Goal: Task Accomplishment & Management: Use online tool/utility

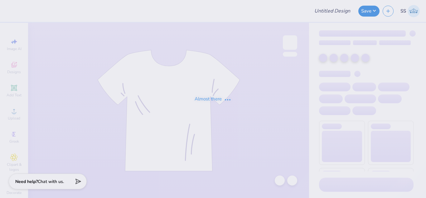
type input "Fall Merch for UTSAV"
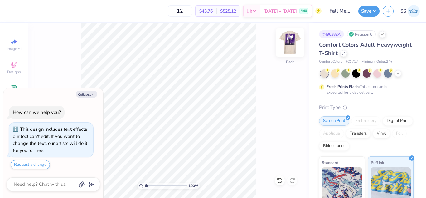
click at [290, 44] on img at bounding box center [290, 42] width 25 height 25
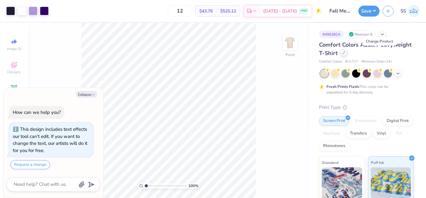
click at [345, 52] on icon at bounding box center [343, 52] width 3 height 3
type textarea "x"
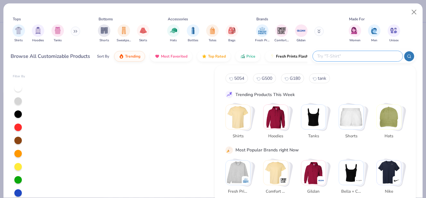
click at [369, 55] on input "text" at bounding box center [358, 55] width 82 height 7
type input "G500"
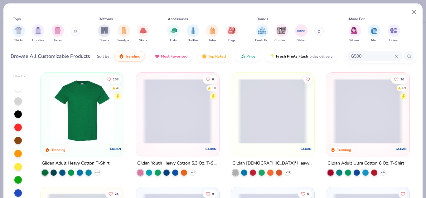
click at [101, 114] on img at bounding box center [82, 111] width 71 height 65
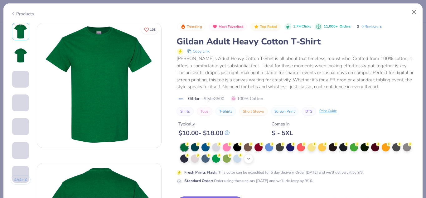
click at [250, 158] on polyline at bounding box center [248, 158] width 2 height 1
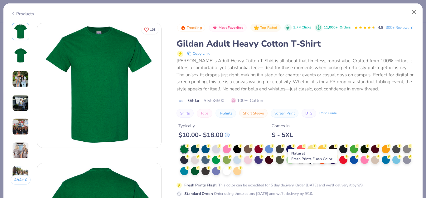
click at [305, 163] on div at bounding box center [301, 159] width 8 height 8
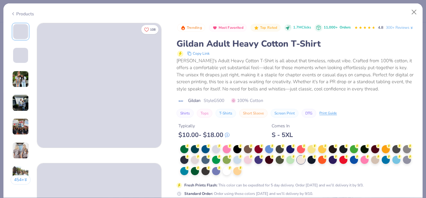
click at [391, 104] on div "Gildan Style G500 100% Cotton" at bounding box center [296, 100] width 239 height 7
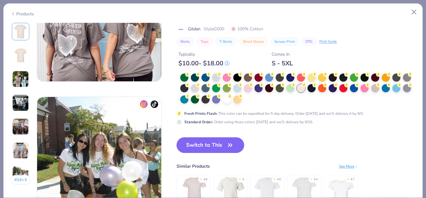
scroll to position [778, 0]
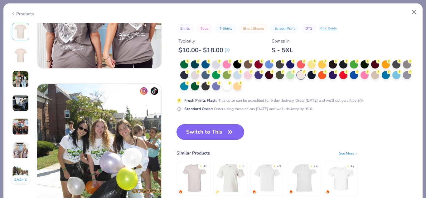
click at [205, 130] on button "Switch to This" at bounding box center [211, 132] width 68 height 16
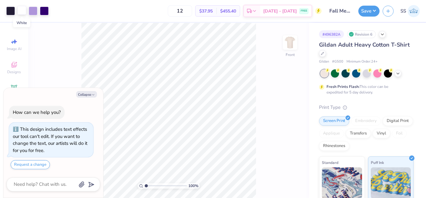
click at [20, 12] on div at bounding box center [21, 10] width 9 height 9
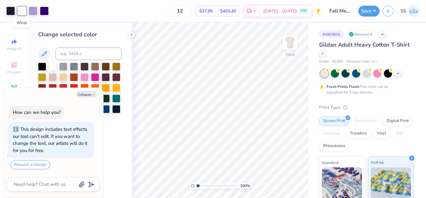
click at [20, 12] on div at bounding box center [21, 11] width 9 height 9
click at [36, 12] on div at bounding box center [33, 10] width 9 height 9
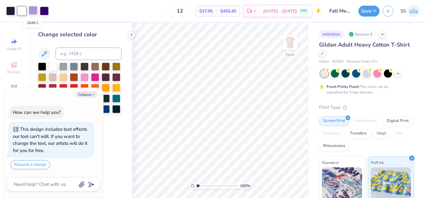
type textarea "x"
click at [65, 49] on input at bounding box center [89, 53] width 66 height 12
type input "2685"
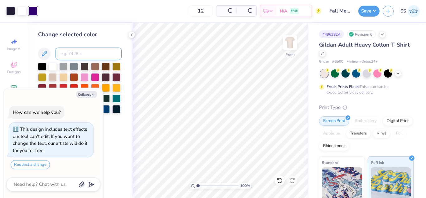
type textarea "x"
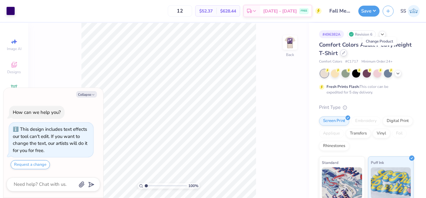
click at [347, 53] on div at bounding box center [343, 52] width 7 height 7
type textarea "x"
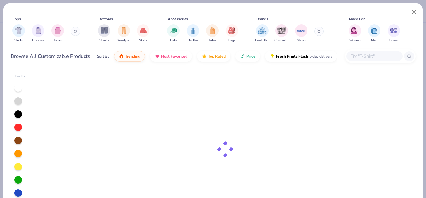
click at [361, 53] on input "text" at bounding box center [374, 55] width 48 height 7
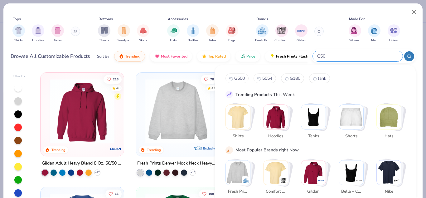
type input "G500"
type textarea "x"
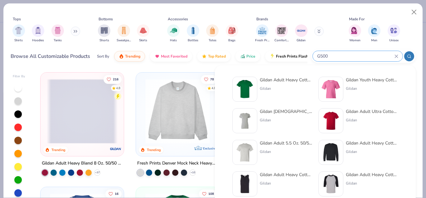
type input "G500"
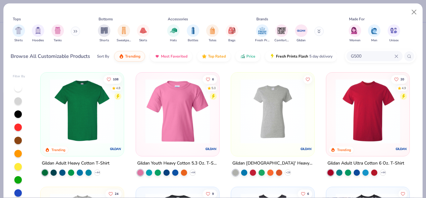
click at [93, 119] on img at bounding box center [82, 111] width 71 height 65
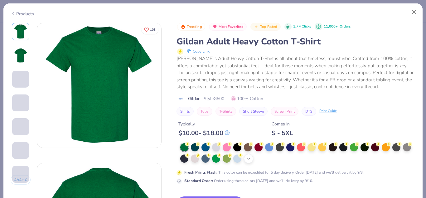
click at [253, 159] on div "+ 22" at bounding box center [248, 158] width 9 height 9
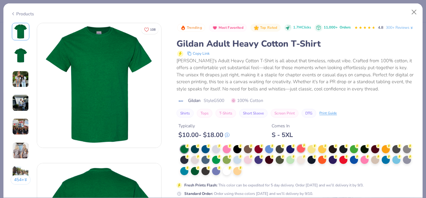
scroll to position [757, 0]
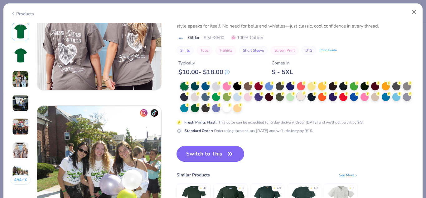
click at [305, 96] on div at bounding box center [301, 96] width 8 height 8
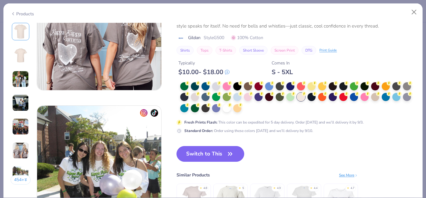
click at [212, 155] on button "Switch to This" at bounding box center [211, 154] width 68 height 16
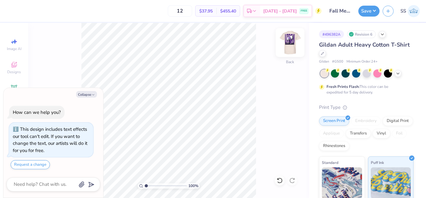
click at [295, 48] on img at bounding box center [290, 42] width 25 height 25
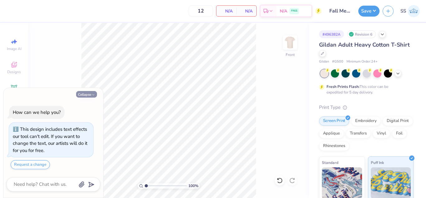
click at [89, 94] on button "Collapse" at bounding box center [86, 94] width 21 height 7
type textarea "x"
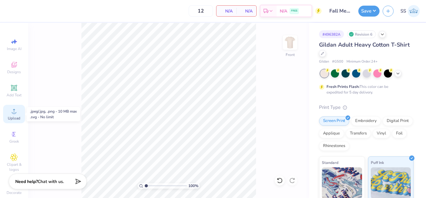
click at [14, 113] on icon at bounding box center [13, 110] width 7 height 7
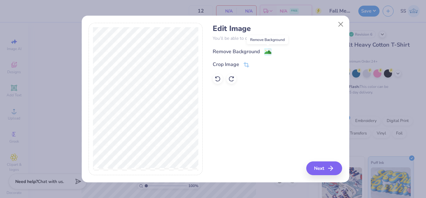
click at [271, 51] on image at bounding box center [268, 52] width 7 height 7
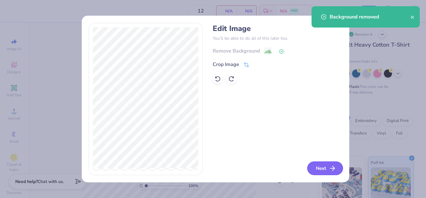
click at [329, 169] on button "Next" at bounding box center [325, 168] width 36 height 14
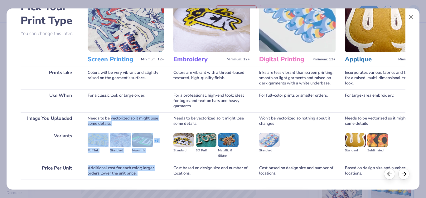
scroll to position [82, 0]
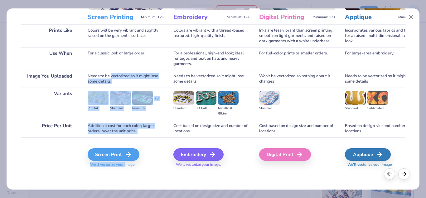
drag, startPoint x: 111, startPoint y: 159, endPoint x: 126, endPoint y: 196, distance: 40.0
click at [126, 196] on div "Pick Your Print Type You can change this later. Prints Like Use When Image You …" at bounding box center [213, 99] width 426 height 198
click at [114, 157] on div "Screen Print" at bounding box center [115, 154] width 52 height 12
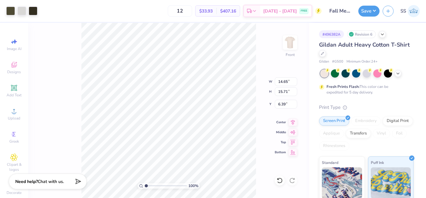
type input "13.34"
type input "14.31"
type input "3.00"
click at [14, 9] on div at bounding box center [10, 10] width 9 height 9
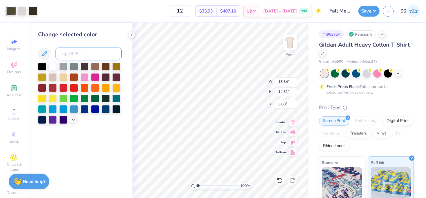
click at [72, 49] on input at bounding box center [89, 53] width 66 height 12
type input "2685"
click at [23, 12] on div at bounding box center [21, 10] width 9 height 9
click at [66, 55] on input at bounding box center [89, 53] width 66 height 12
type input "2685"
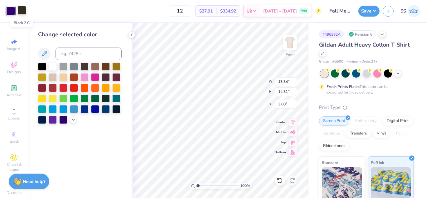
click at [22, 12] on div at bounding box center [21, 10] width 9 height 9
click at [78, 49] on input "2" at bounding box center [89, 53] width 66 height 12
type input "2685"
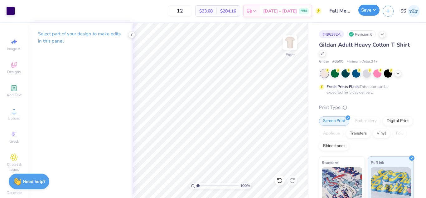
click at [367, 12] on button "Save" at bounding box center [369, 10] width 21 height 11
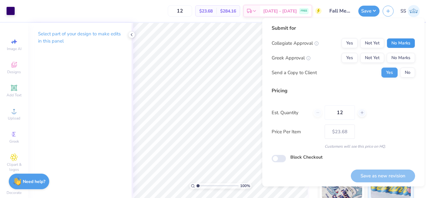
click at [391, 45] on button "No Marks" at bounding box center [401, 43] width 28 height 10
click at [392, 54] on button "No Marks" at bounding box center [401, 58] width 28 height 10
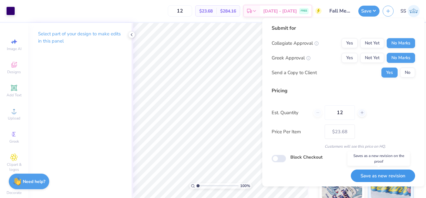
click at [375, 178] on button "Save as new revision" at bounding box center [383, 175] width 64 height 13
type input "$23.68"
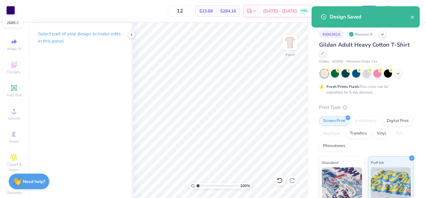
click at [7, 12] on div at bounding box center [10, 10] width 9 height 9
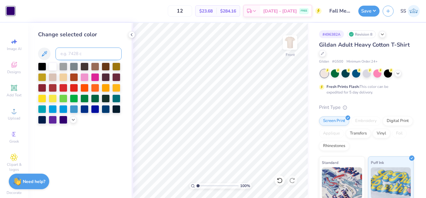
click at [82, 53] on input at bounding box center [89, 53] width 66 height 12
type input "2645"
click at [43, 65] on div at bounding box center [42, 66] width 8 height 8
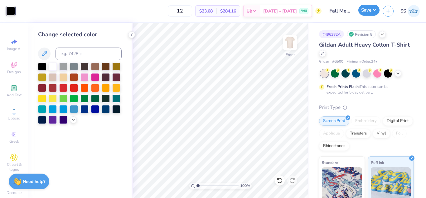
click at [376, 10] on button "Save" at bounding box center [369, 10] width 21 height 11
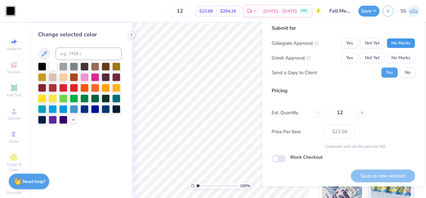
click at [405, 42] on button "No Marks" at bounding box center [401, 43] width 28 height 10
click at [402, 56] on button "No Marks" at bounding box center [401, 58] width 28 height 10
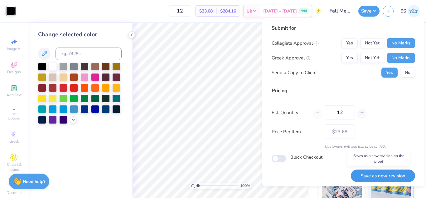
click at [382, 171] on button "Save as new revision" at bounding box center [383, 175] width 64 height 13
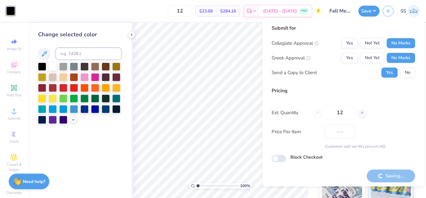
type input "$23.68"
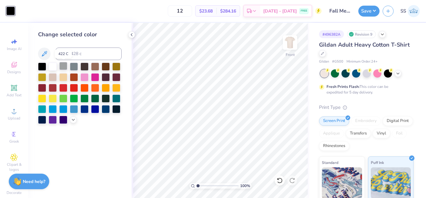
click at [62, 67] on div at bounding box center [63, 66] width 8 height 8
click at [78, 67] on div at bounding box center [74, 66] width 8 height 8
click at [50, 76] on div at bounding box center [53, 76] width 8 height 8
click at [77, 66] on div at bounding box center [74, 66] width 8 height 8
click at [366, 13] on button "Save" at bounding box center [369, 10] width 21 height 11
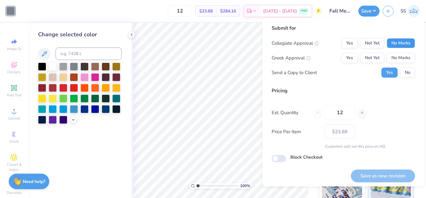
click at [407, 42] on button "No Marks" at bounding box center [401, 43] width 28 height 10
click at [403, 60] on button "No Marks" at bounding box center [401, 58] width 28 height 10
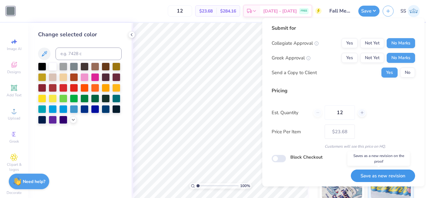
click at [391, 173] on button "Save as new revision" at bounding box center [383, 175] width 64 height 13
type input "$23.68"
